Goal: Check status: Check status

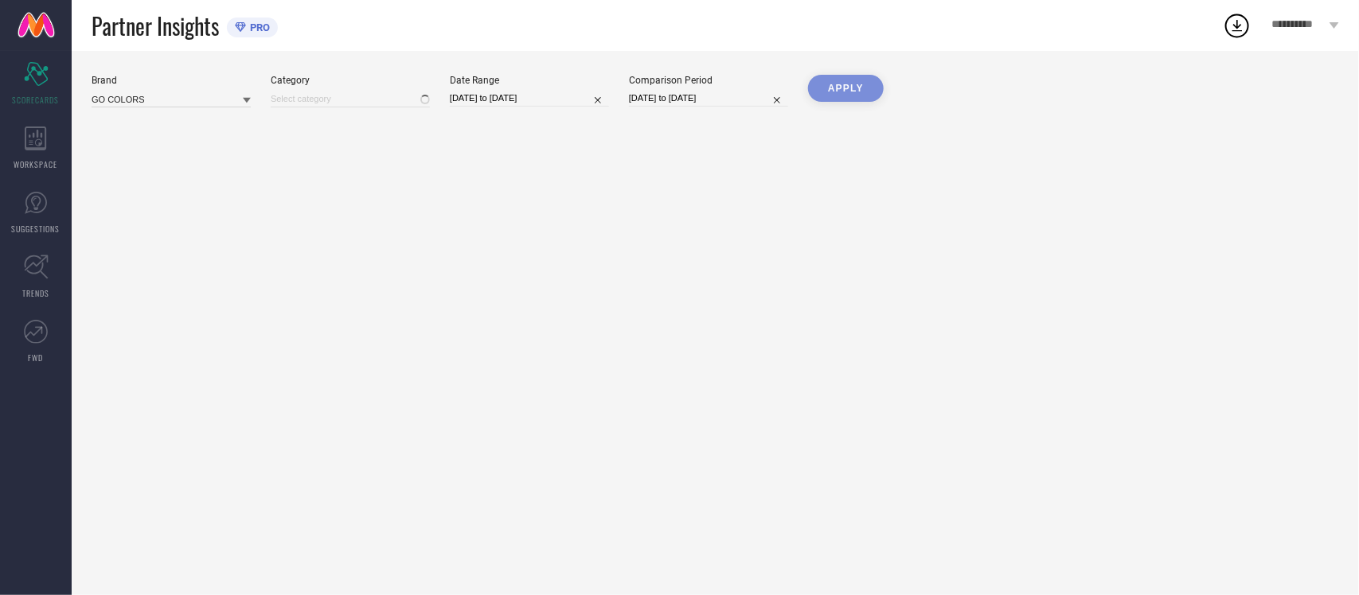
type input "All"
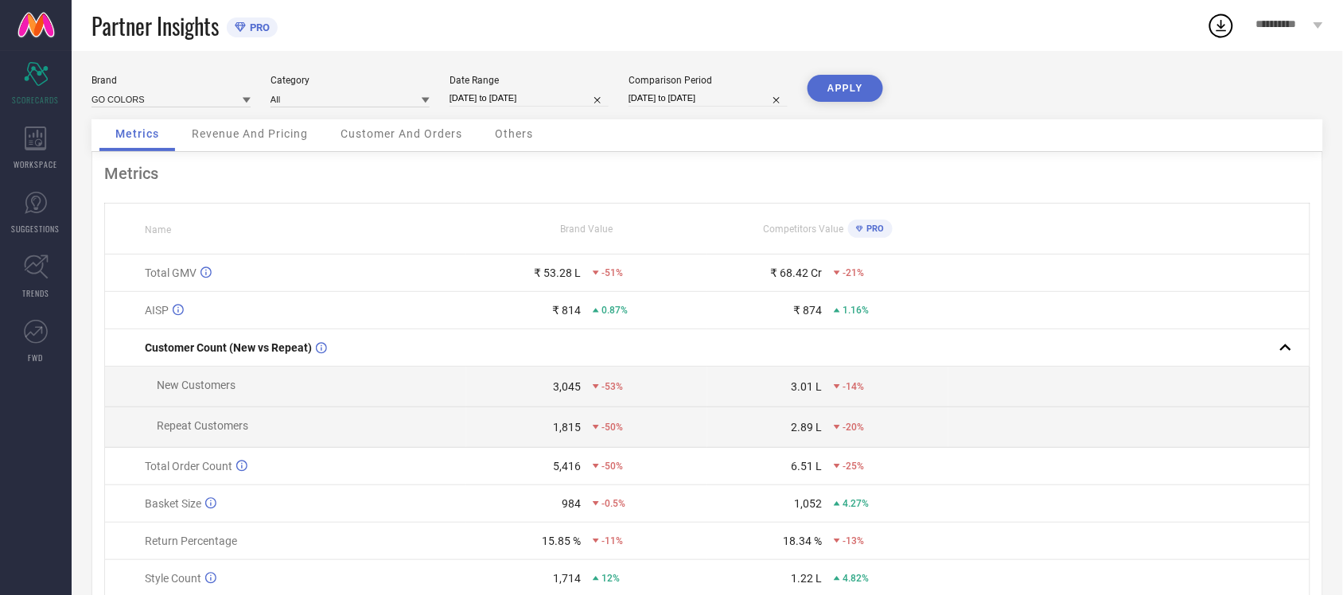
click at [514, 103] on input "[DATE] to [DATE]" at bounding box center [529, 98] width 159 height 17
select select "8"
select select "2025"
select select "9"
select select "2025"
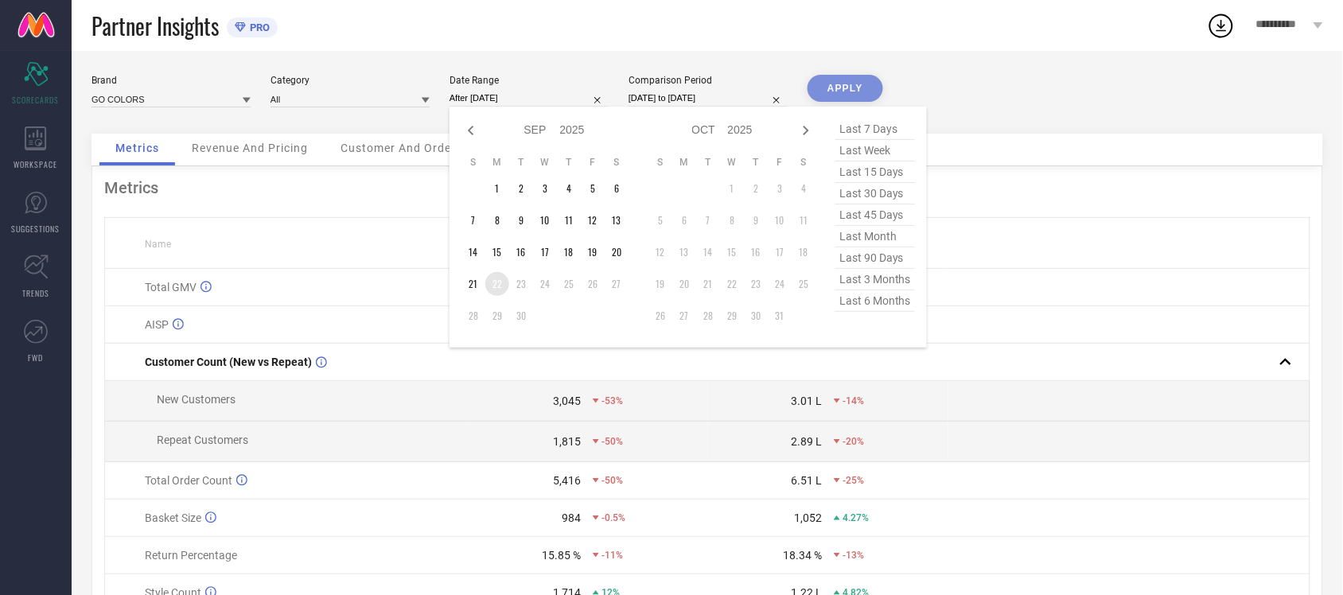
click at [501, 281] on td "22" at bounding box center [497, 284] width 24 height 24
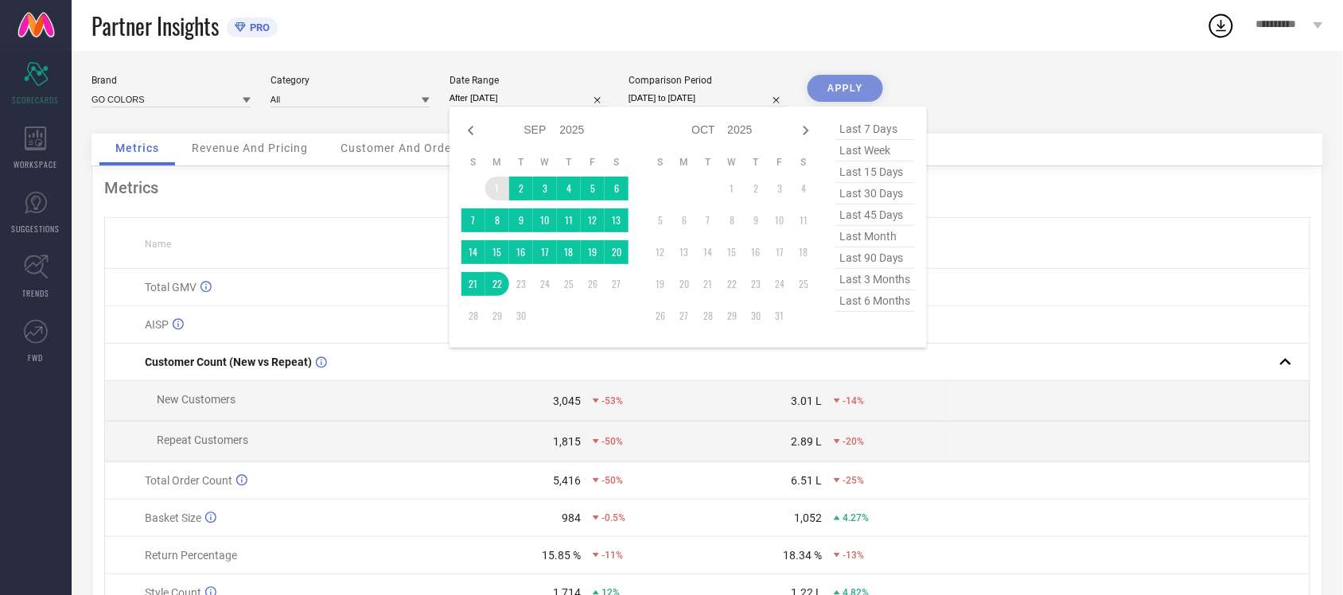
type input "[DATE] to [DATE]"
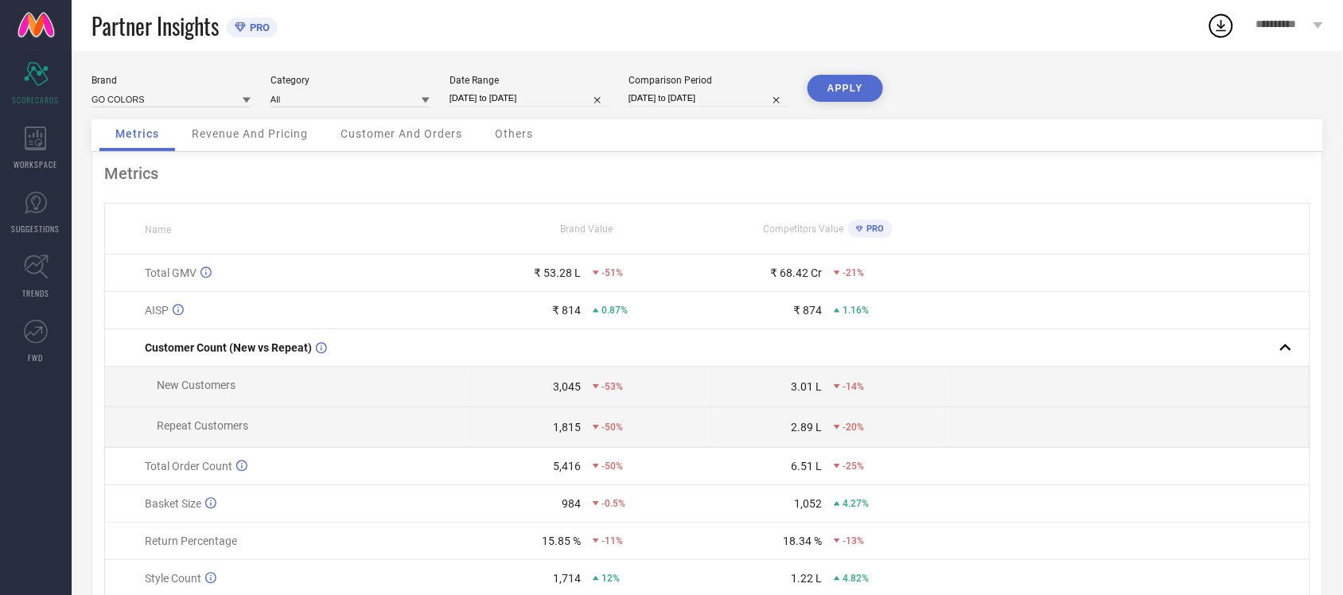
click at [845, 88] on button "APPLY" at bounding box center [846, 88] width 76 height 27
